Goal: Find specific page/section: Find specific page/section

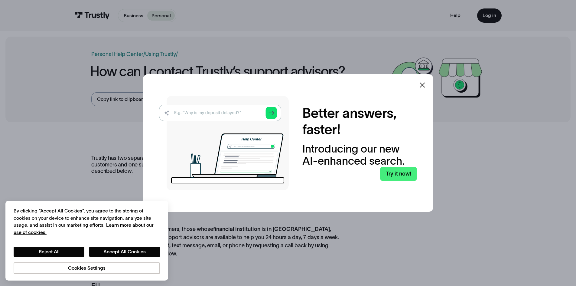
click at [424, 84] on icon at bounding box center [422, 84] width 7 height 7
